Goal: Information Seeking & Learning: Learn about a topic

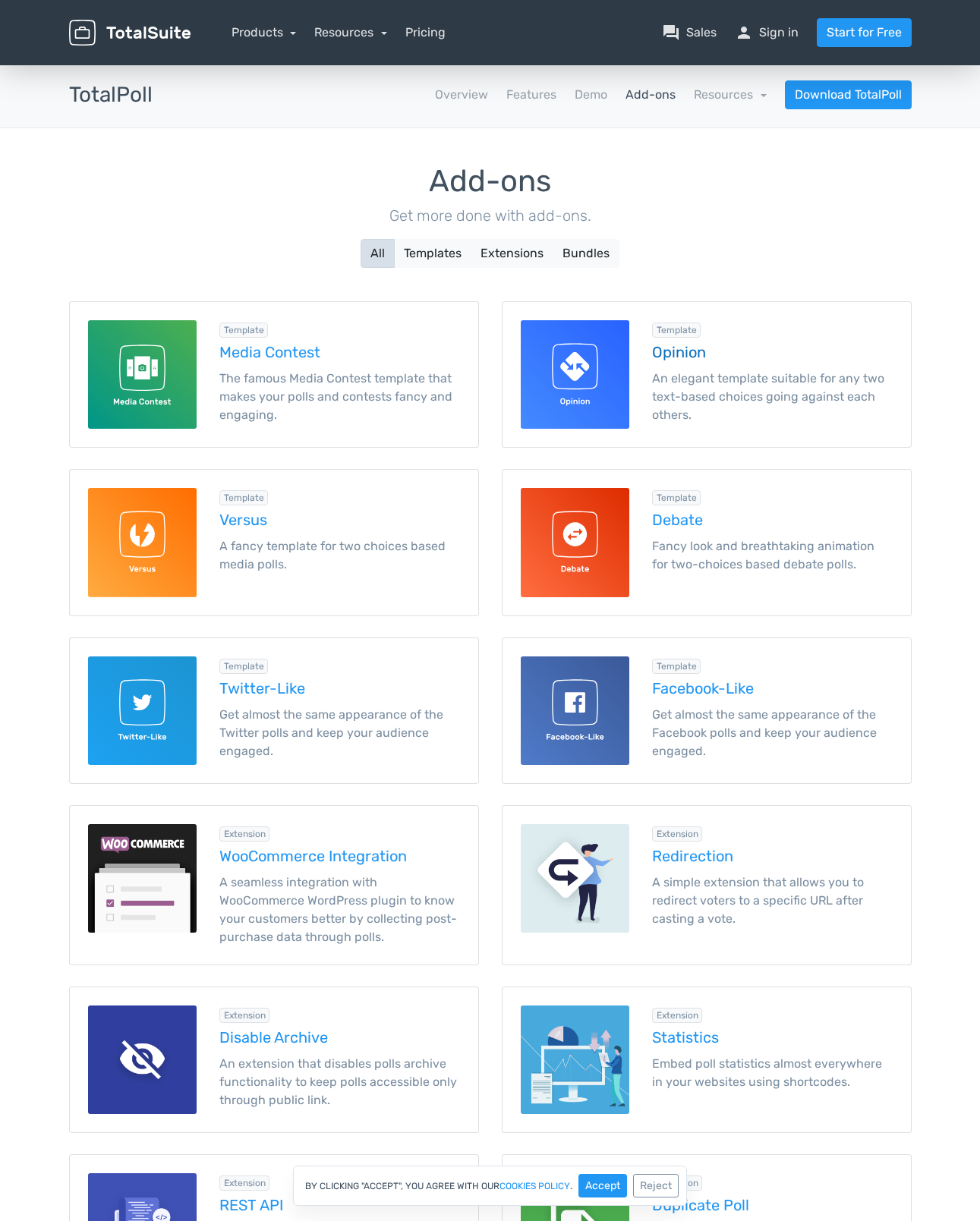
click at [652, 369] on p "An elegant template suitable for any two text-based choices going against each …" at bounding box center [772, 397] width 240 height 55
click at [284, 510] on div "Template Versus A fancy template for two choices based media polls." at bounding box center [340, 542] width 263 height 109
